Goal: Find specific page/section: Find specific page/section

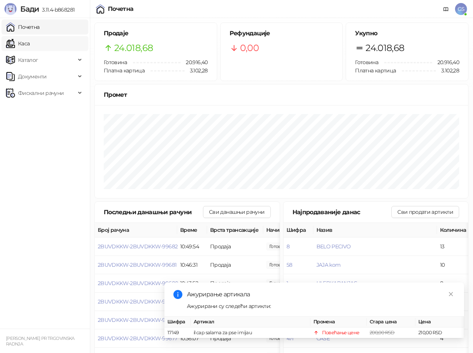
click at [30, 45] on link "Каса" at bounding box center [18, 43] width 24 height 15
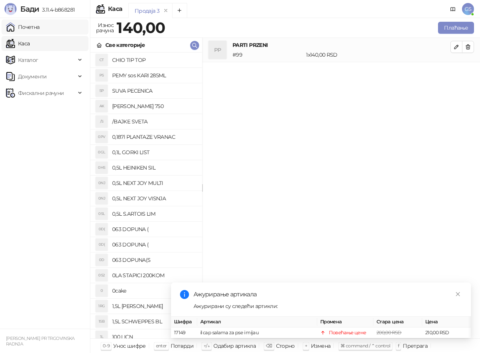
click at [40, 27] on link "Почетна" at bounding box center [23, 26] width 34 height 15
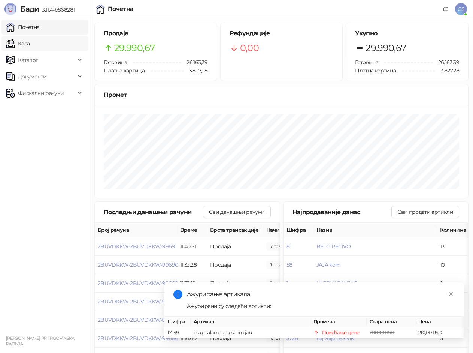
click at [30, 41] on link "Каса" at bounding box center [18, 43] width 24 height 15
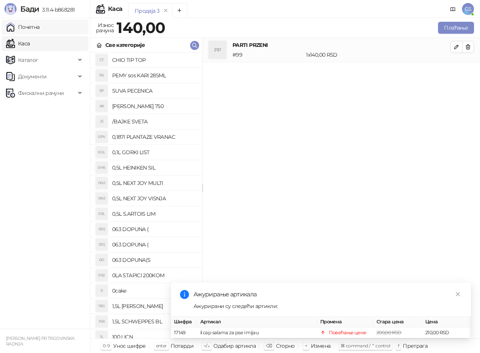
click at [40, 28] on link "Почетна" at bounding box center [23, 26] width 34 height 15
